Goal: Task Accomplishment & Management: Complete application form

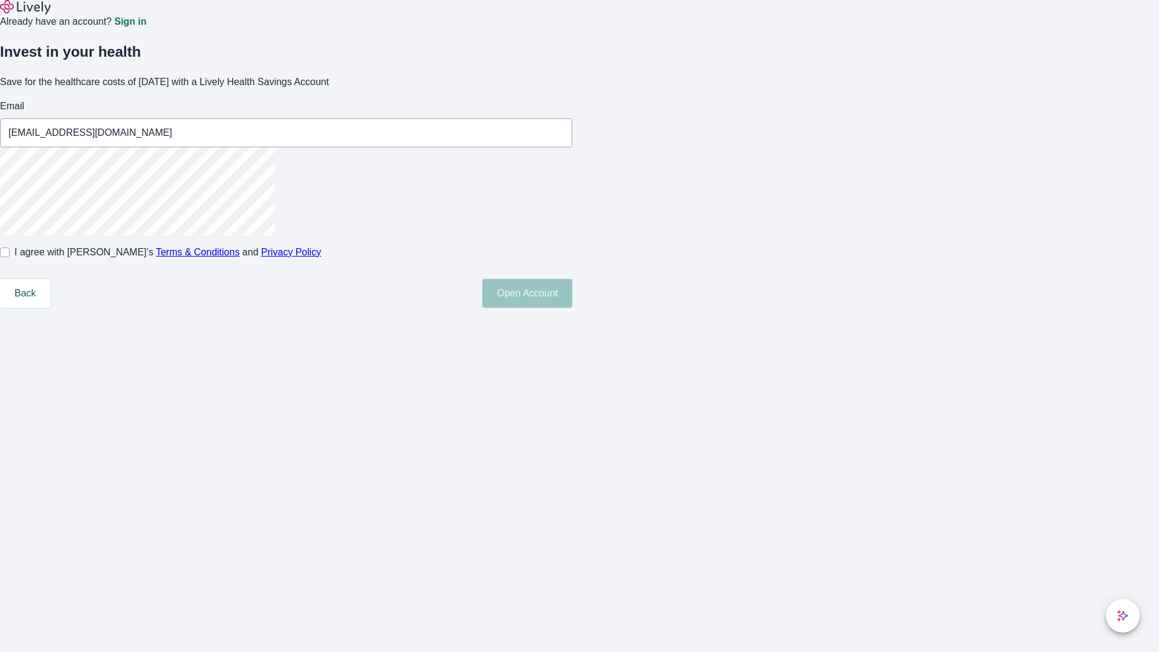
click at [10, 257] on input "I agree with Lively’s Terms & Conditions and Privacy Policy" at bounding box center [5, 253] width 10 height 10
checkbox input "true"
click at [572, 308] on button "Open Account" at bounding box center [527, 293] width 90 height 29
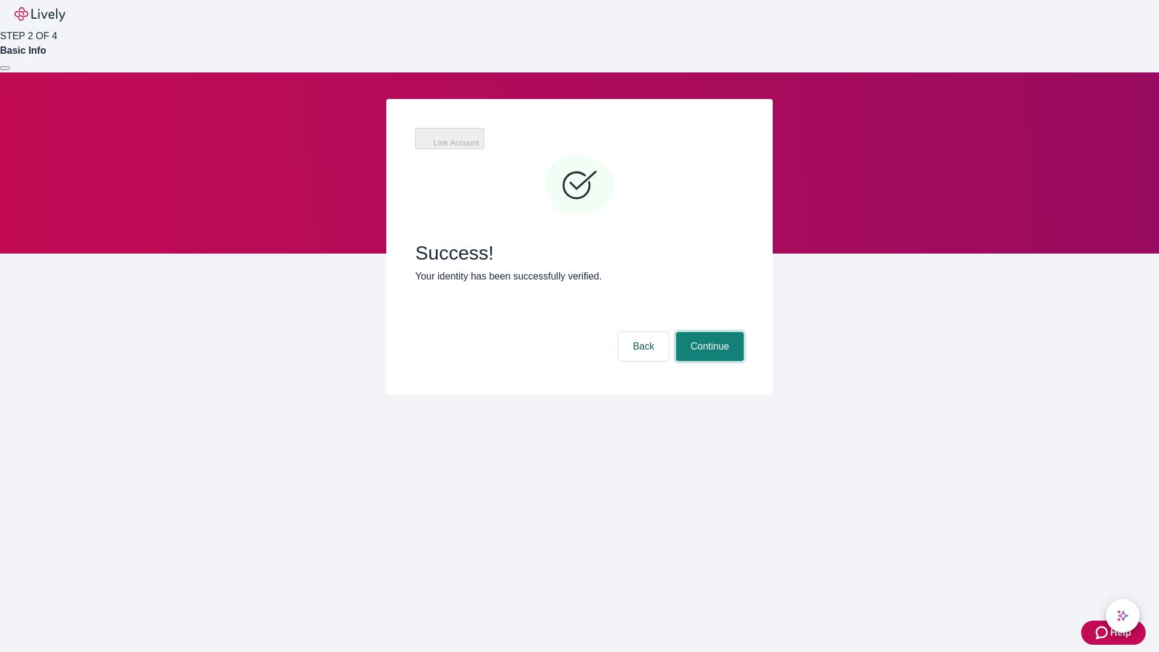
click at [708, 332] on button "Continue" at bounding box center [710, 346] width 68 height 29
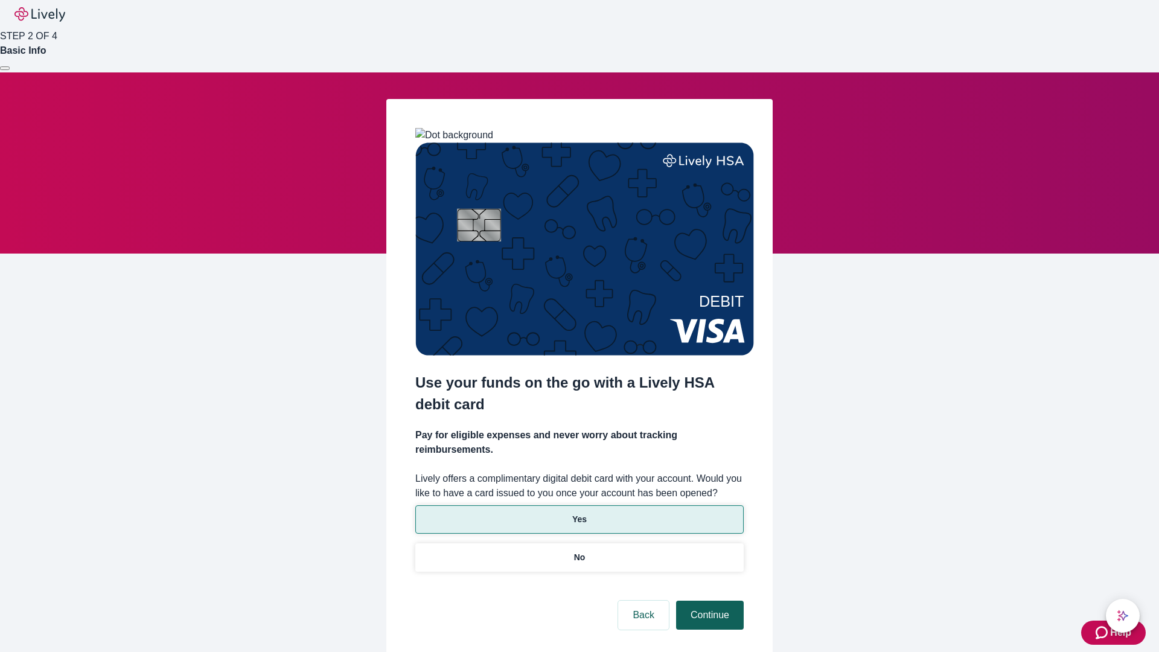
click at [579, 551] on p "No" at bounding box center [579, 557] width 11 height 13
click at [708, 601] on button "Continue" at bounding box center [710, 615] width 68 height 29
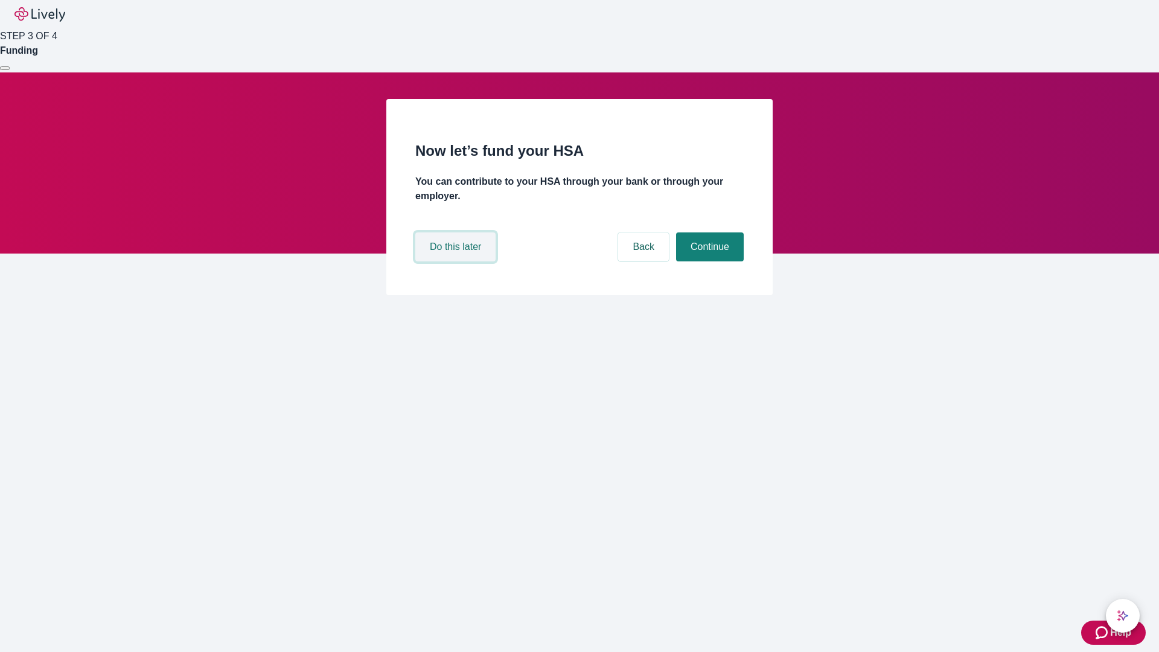
click at [457, 261] on button "Do this later" at bounding box center [455, 246] width 80 height 29
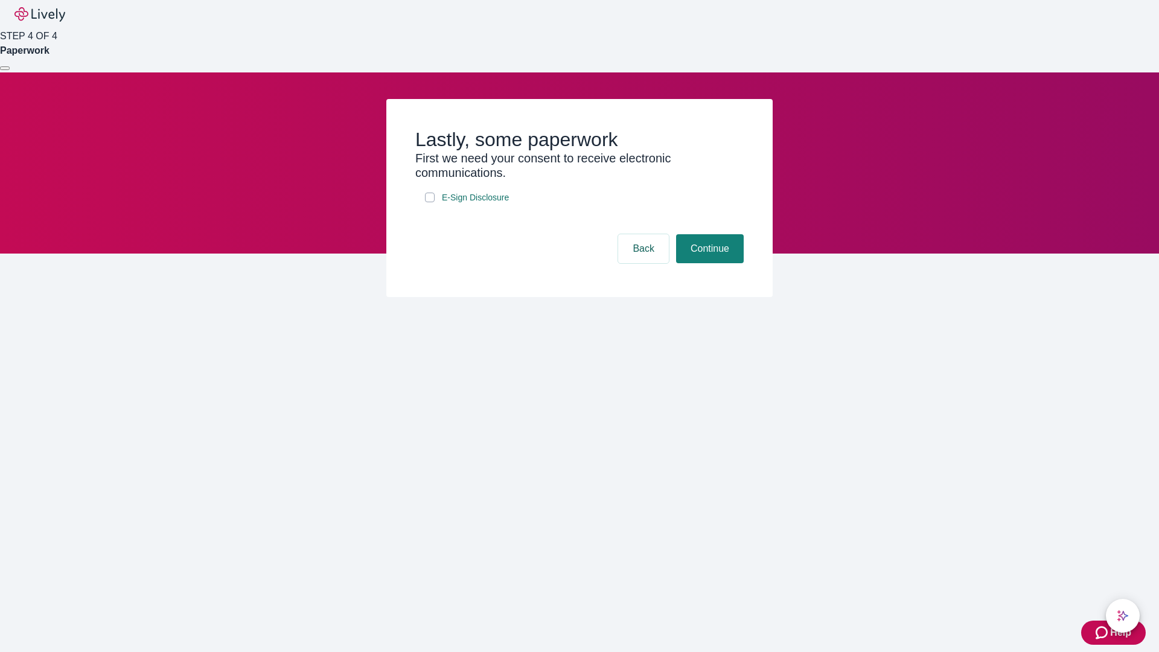
click at [430, 202] on input "E-Sign Disclosure" at bounding box center [430, 198] width 10 height 10
checkbox input "true"
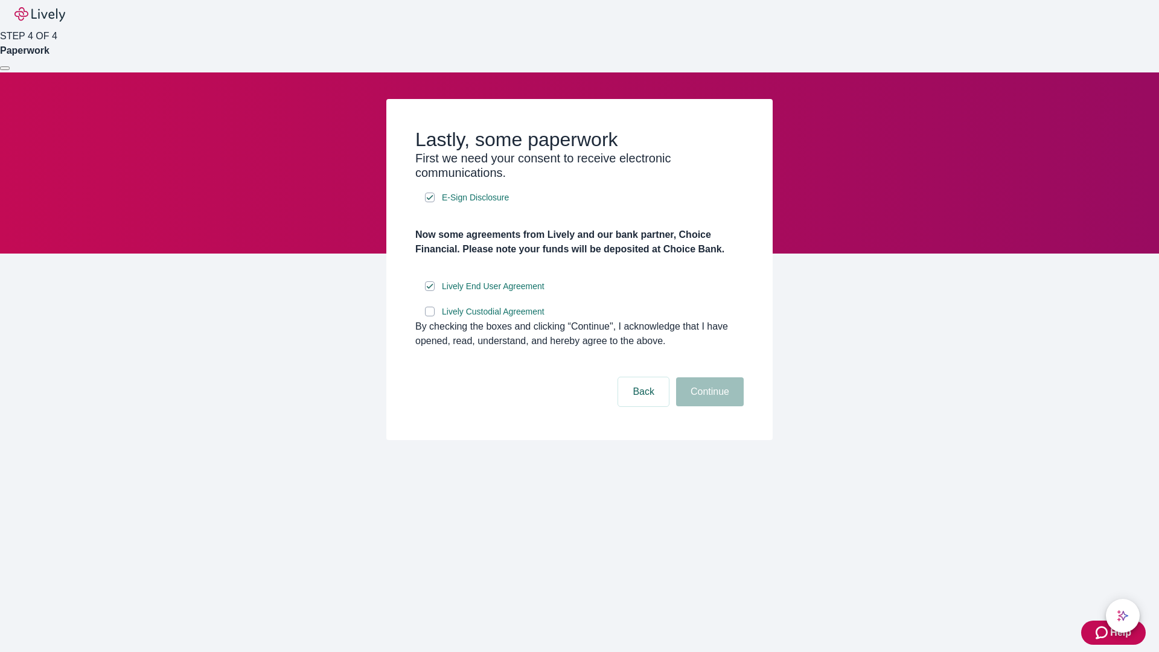
click at [430, 316] on input "Lively Custodial Agreement" at bounding box center [430, 312] width 10 height 10
checkbox input "true"
click at [708, 406] on button "Continue" at bounding box center [710, 391] width 68 height 29
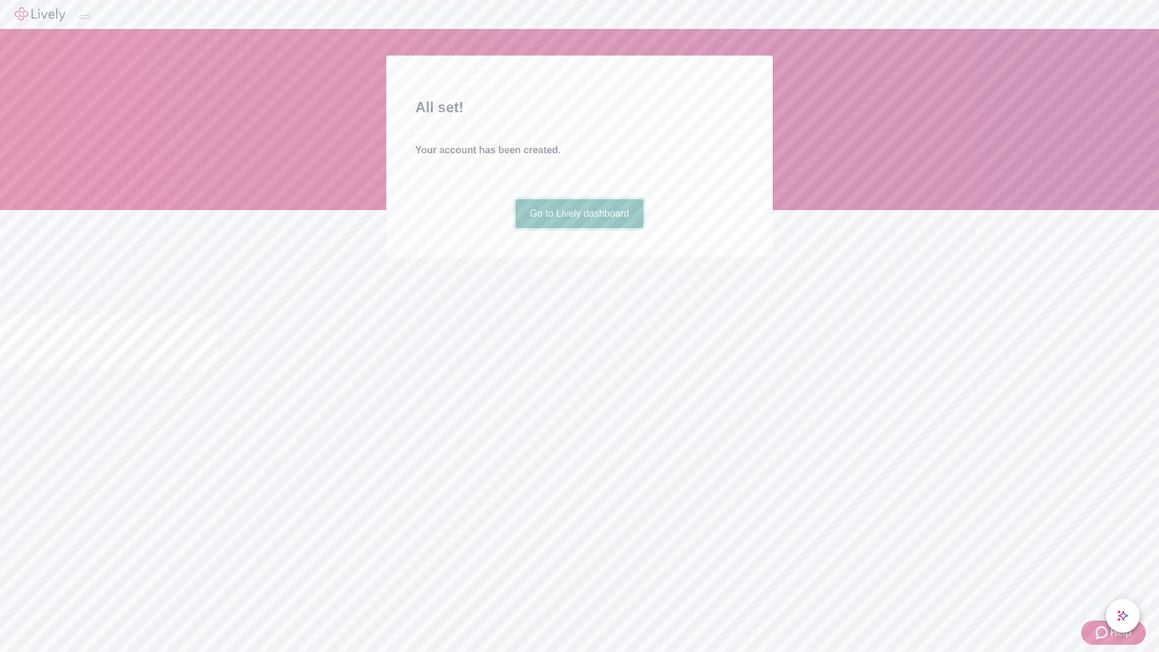
click at [579, 228] on link "Go to Lively dashboard" at bounding box center [580, 213] width 129 height 29
